Goal: Transaction & Acquisition: Purchase product/service

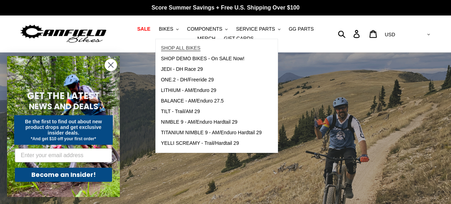
click at [176, 46] on span "SHOP ALL BIKES" at bounding box center [180, 48] width 39 height 6
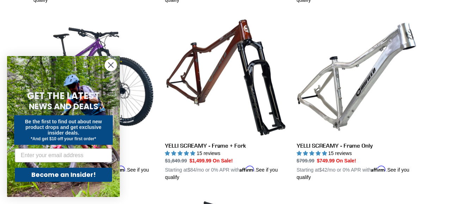
scroll to position [554, 0]
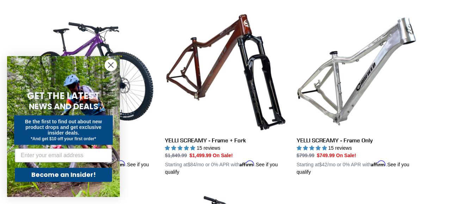
click at [109, 70] on circle "Close dialog" at bounding box center [111, 65] width 12 height 12
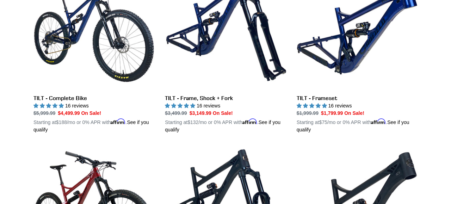
scroll to position [242, 0]
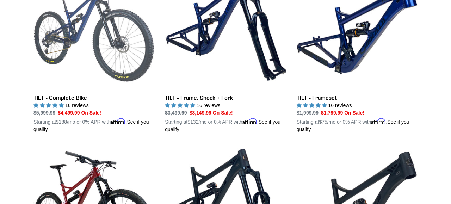
click at [131, 49] on link "TILT - Complete Bike" at bounding box center [93, 50] width 121 height 165
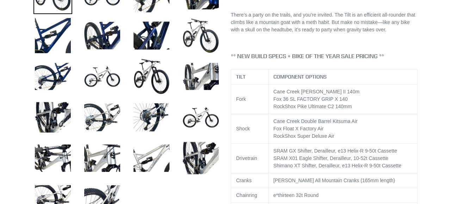
select select "highest-rating"
